Goal: Task Accomplishment & Management: Complete application form

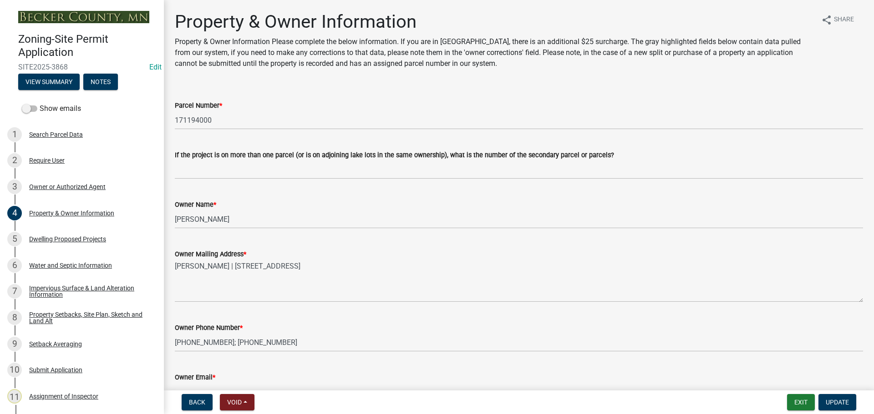
select select "2da4ad59-79e4-4897-a878-b9bb9cb10a27"
select select "9bce286e-d536-49ff-bab3-4b7d67f0814c"
select select "f87eba17-8ed9-4ad8-aefc-fe36a3f3544b"
select select "393a978c-6bd5-4cb2-a6a0-db6feb8732b8"
click at [800, 402] on button "Exit" at bounding box center [801, 402] width 28 height 16
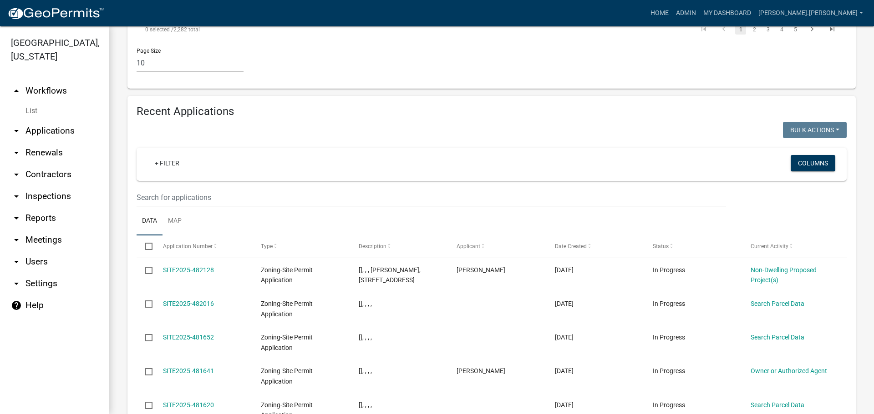
scroll to position [892, 0]
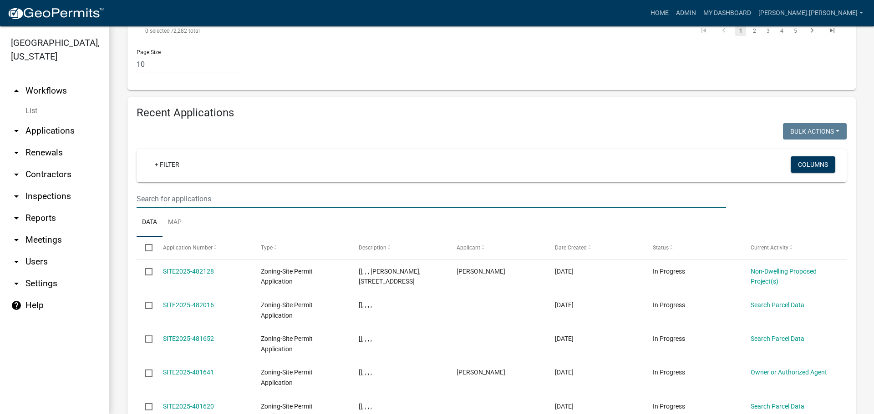
click at [186, 190] on input "text" at bounding box center [430, 199] width 589 height 19
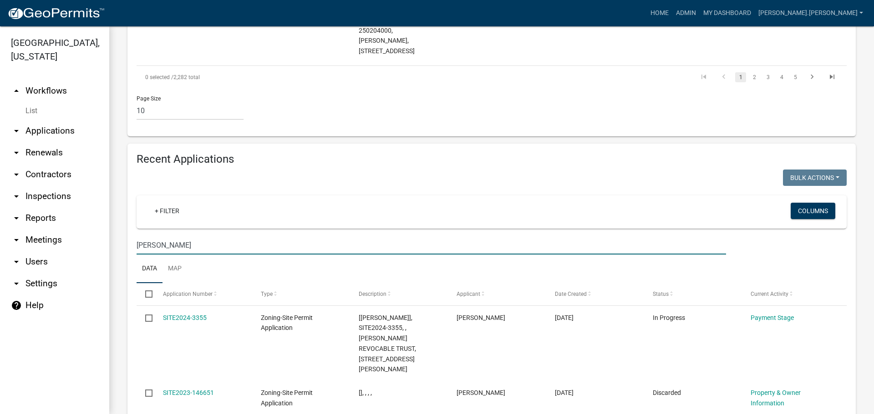
scroll to position [801, 0]
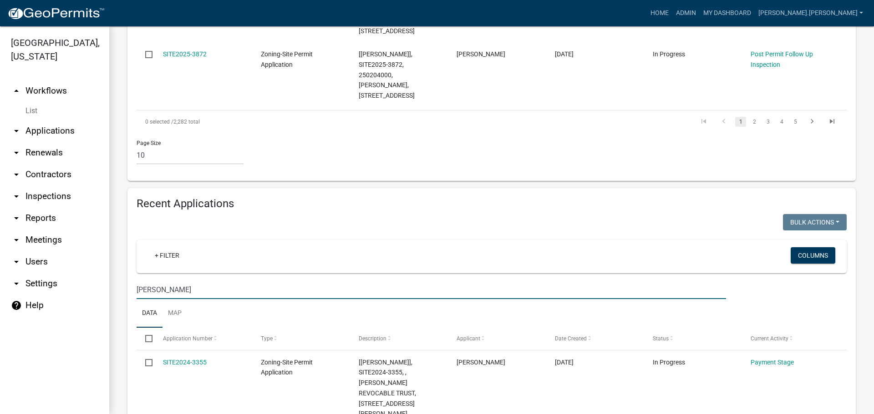
drag, startPoint x: 168, startPoint y: 194, endPoint x: 102, endPoint y: 197, distance: 66.0
click at [102, 197] on div "[GEOGRAPHIC_DATA], [US_STATE] arrow_drop_up Workflows List arrow_drop_down Appl…" at bounding box center [437, 220] width 874 height 388
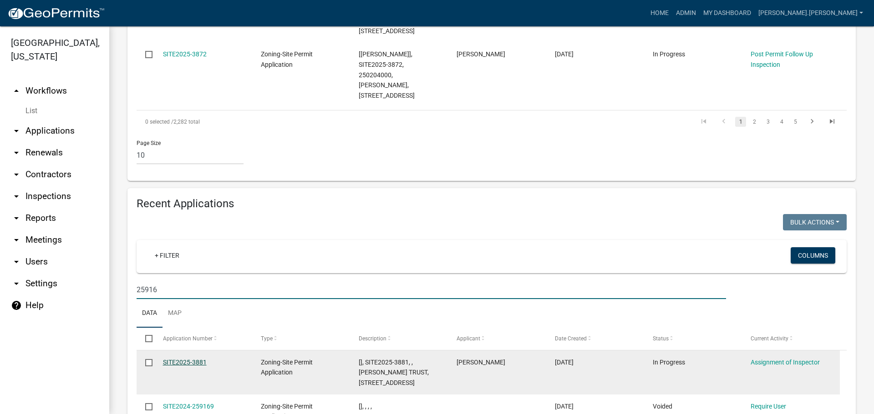
type input "25916"
click at [184, 359] on link "SITE2025-3881" at bounding box center [185, 362] width 44 height 7
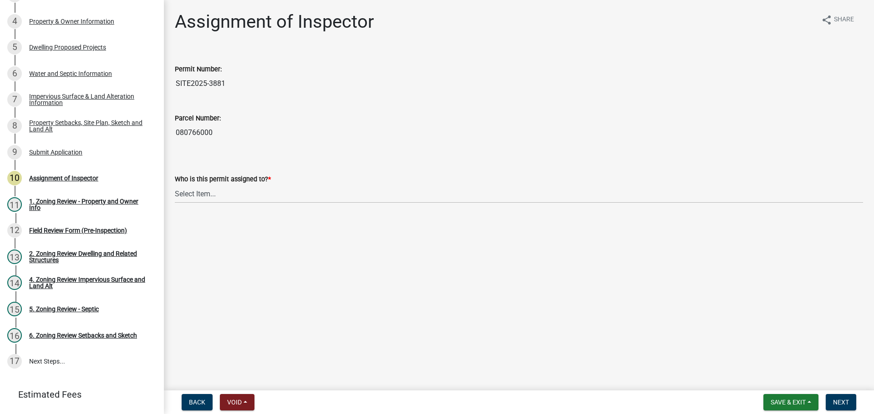
scroll to position [217, 0]
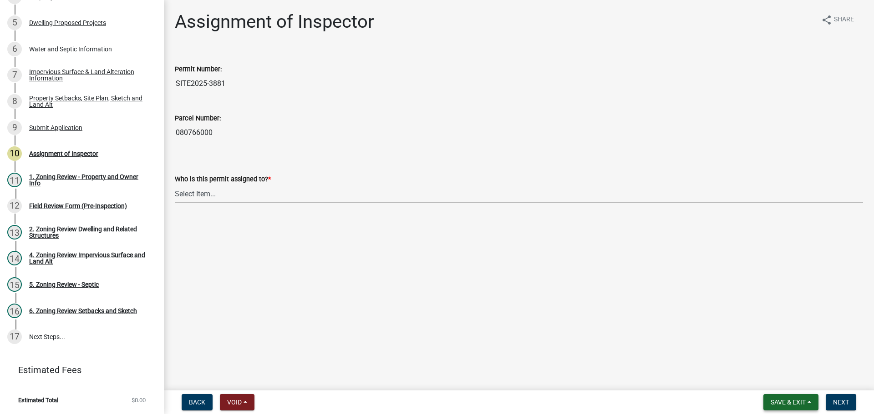
click at [794, 400] on span "Save & Exit" at bounding box center [787, 402] width 35 height 7
click at [780, 378] on button "Save & Exit" at bounding box center [781, 379] width 73 height 22
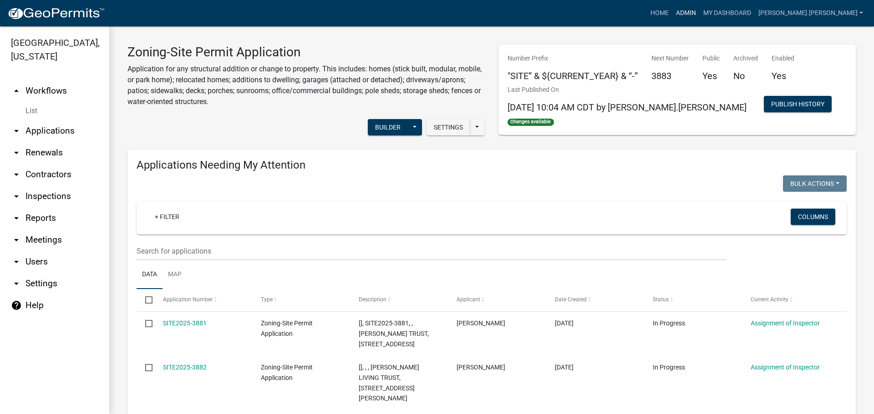
click at [699, 12] on link "Admin" at bounding box center [685, 13] width 27 height 17
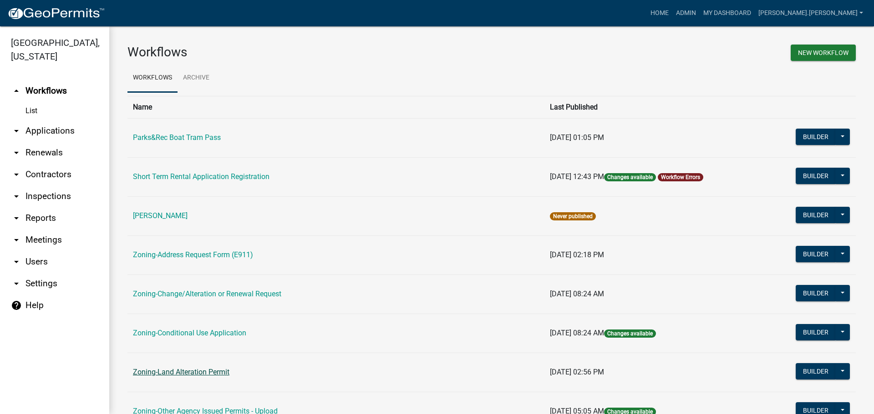
click at [207, 374] on link "Zoning-Land Alteration Permit" at bounding box center [181, 372] width 96 height 9
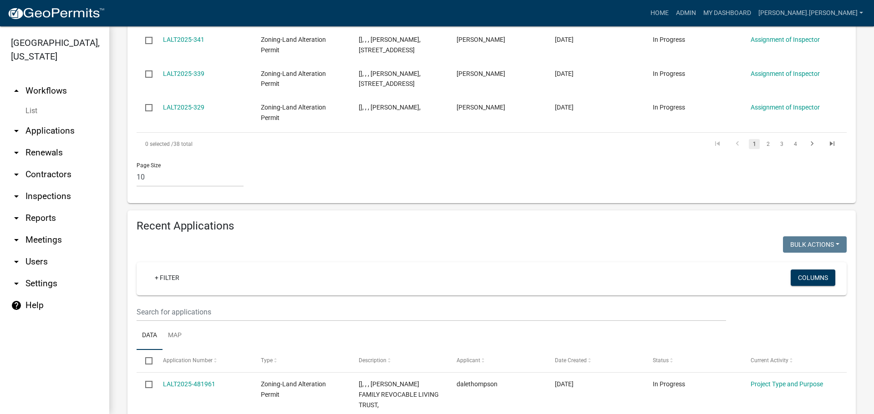
scroll to position [773, 0]
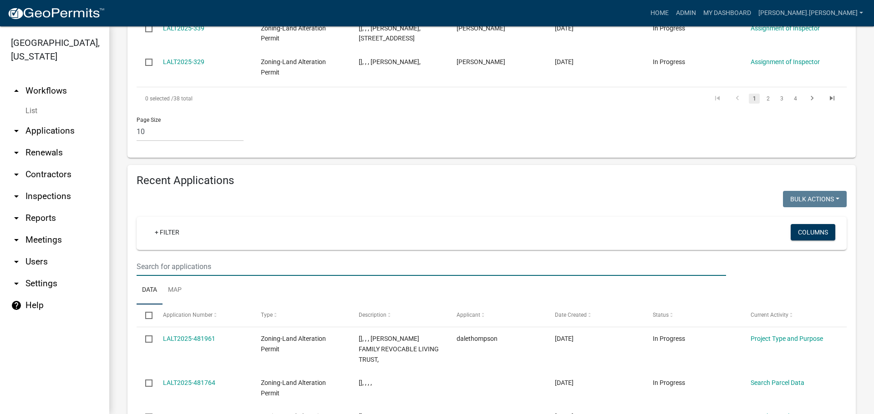
click at [186, 258] on input "text" at bounding box center [430, 267] width 589 height 19
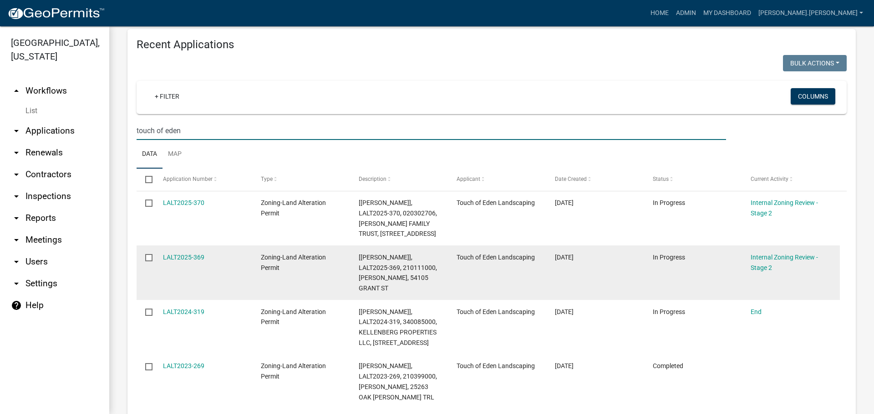
scroll to position [910, 0]
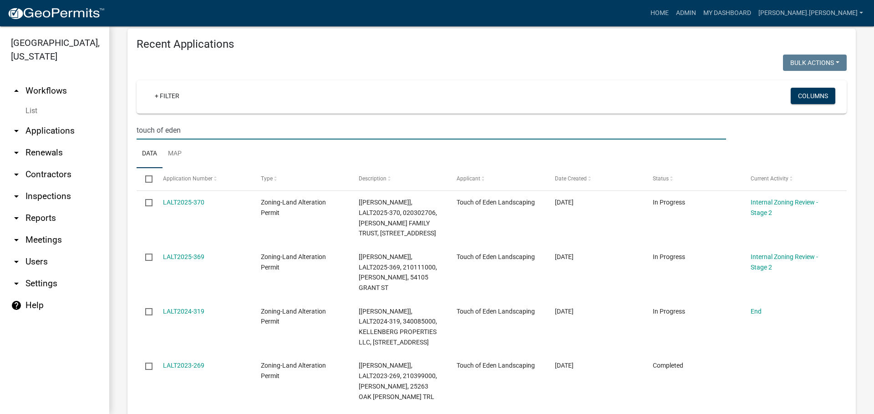
type input "touch of eden"
click at [699, 10] on link "Admin" at bounding box center [685, 13] width 27 height 17
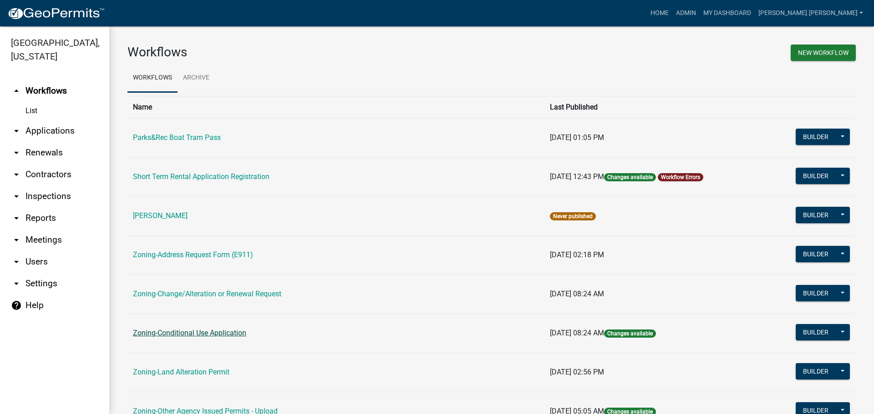
click at [190, 329] on link "Zoning-Conditional Use Application" at bounding box center [189, 333] width 113 height 9
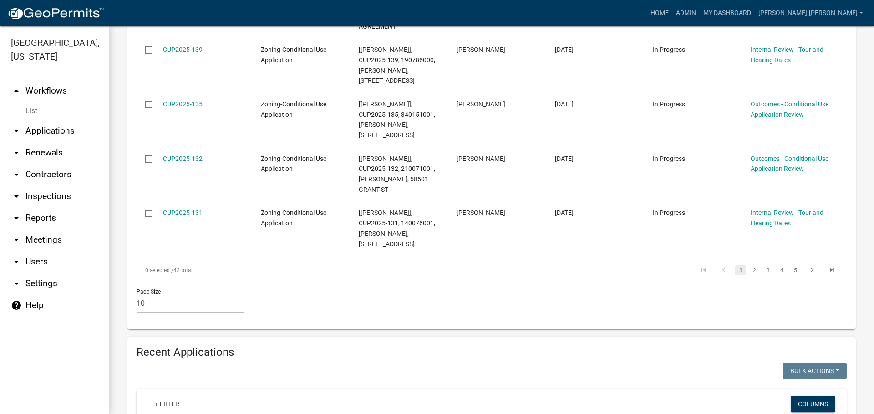
scroll to position [682, 0]
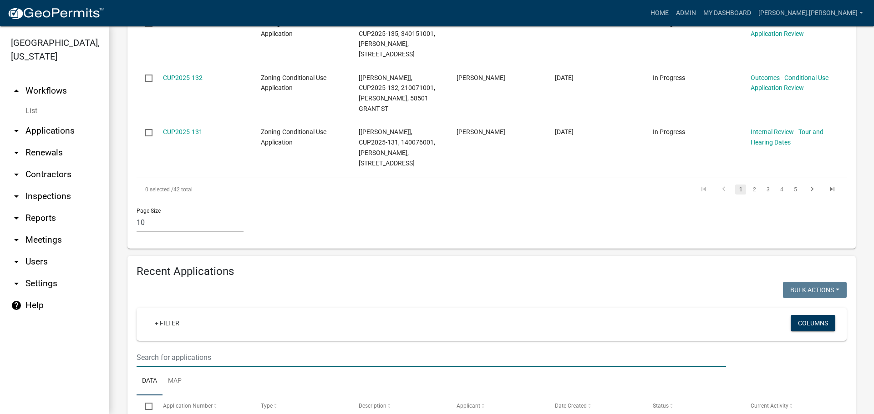
click at [356, 349] on input "text" at bounding box center [430, 358] width 589 height 19
type input "b"
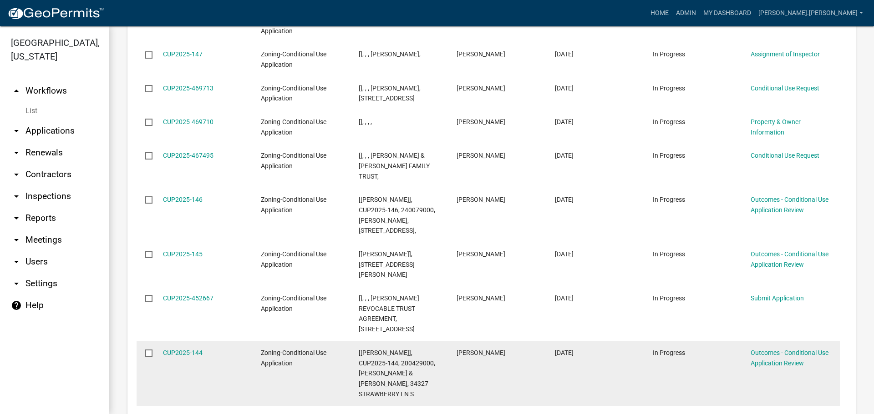
scroll to position [1147, 0]
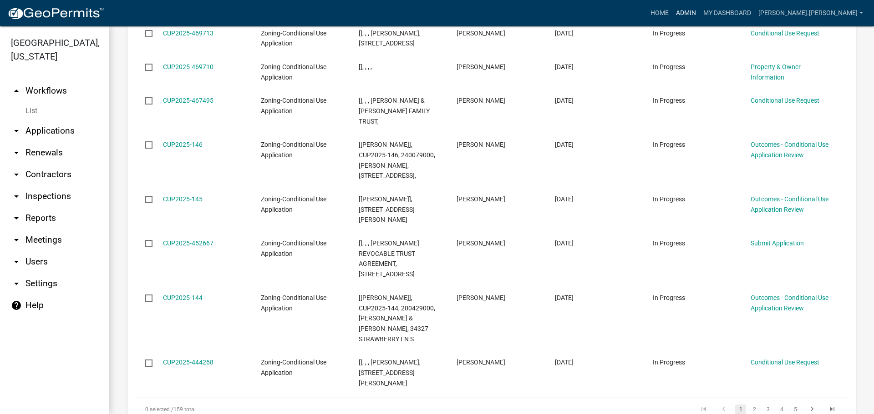
click at [699, 6] on link "Admin" at bounding box center [685, 13] width 27 height 17
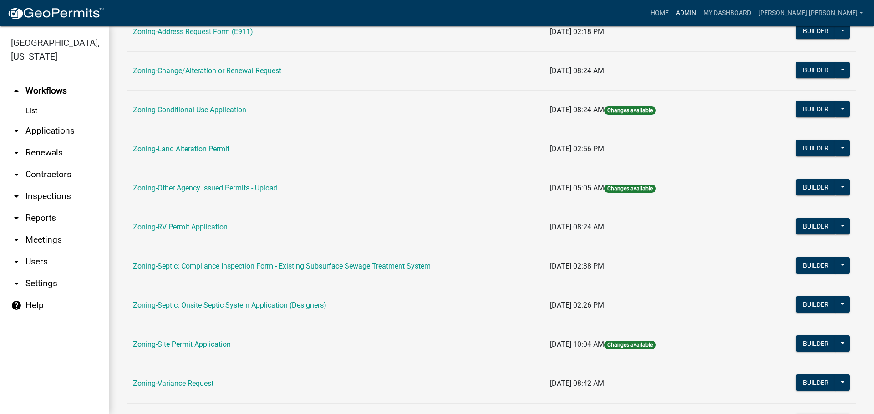
scroll to position [227, 0]
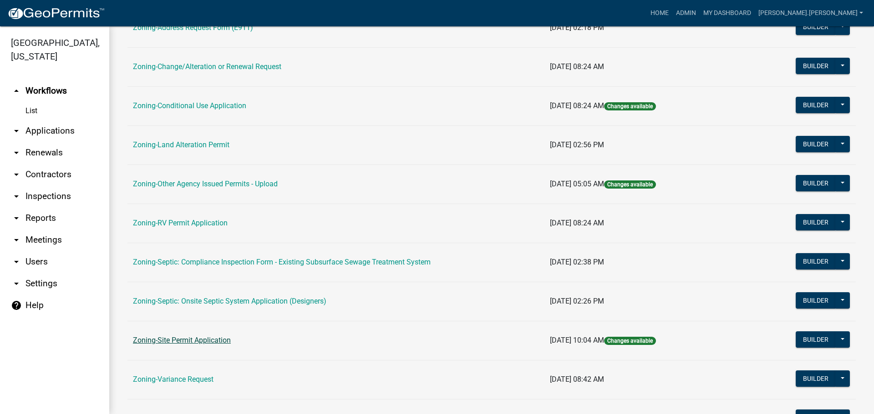
click at [209, 337] on link "Zoning-Site Permit Application" at bounding box center [182, 340] width 98 height 9
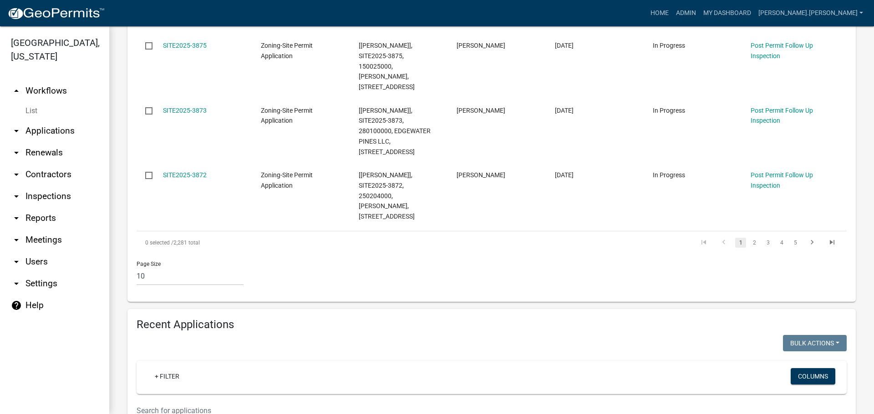
scroll to position [728, 0]
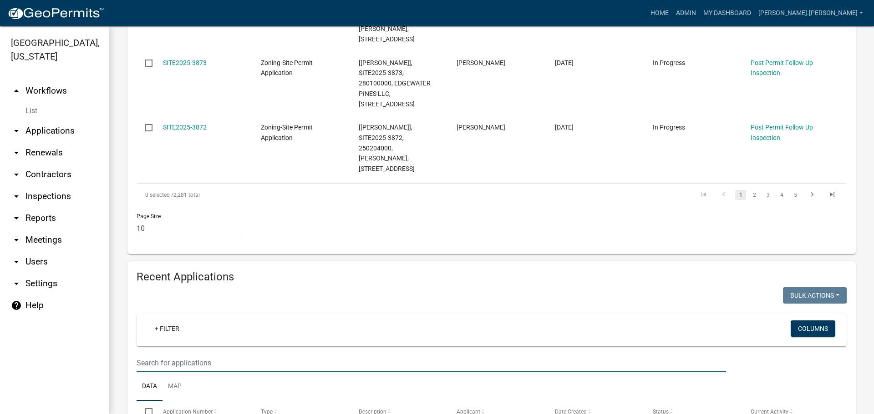
drag, startPoint x: 251, startPoint y: 269, endPoint x: 244, endPoint y: 242, distance: 28.3
click at [250, 354] on input "text" at bounding box center [430, 363] width 589 height 19
type input "putney"
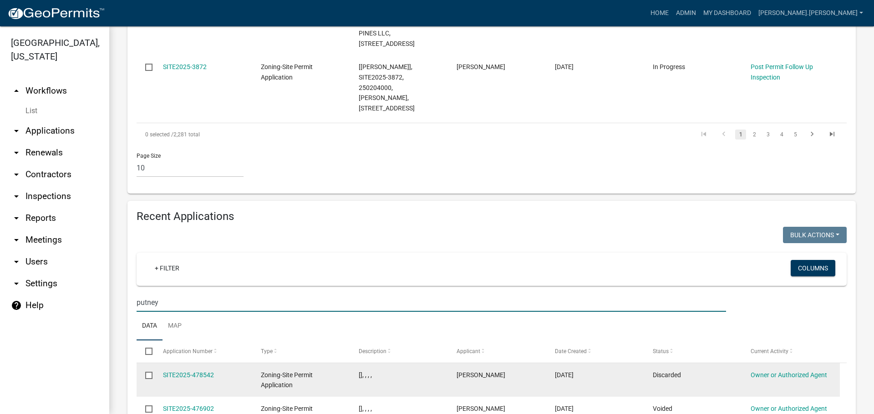
scroll to position [854, 0]
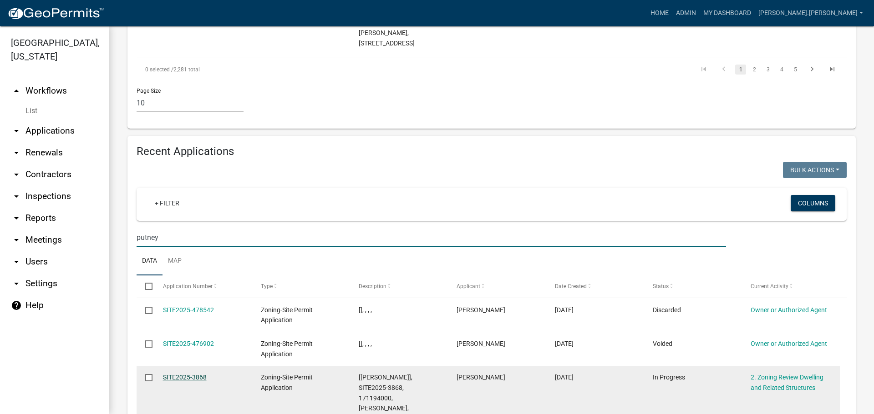
click at [188, 374] on link "SITE2025-3868" at bounding box center [185, 377] width 44 height 7
